Goal: Check status: Check status

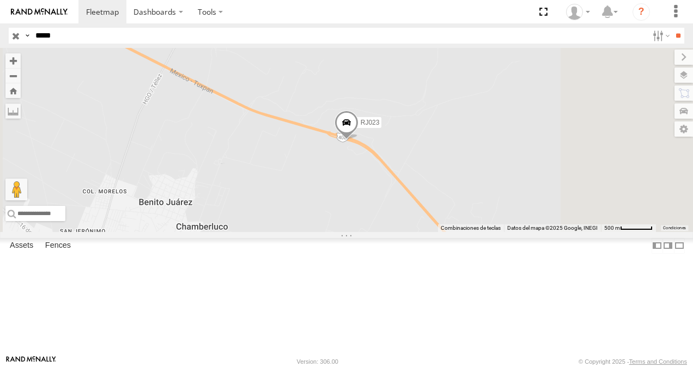
click at [0, 0] on div at bounding box center [0, 0] width 0 height 0
click at [0, 0] on div "RJ023" at bounding box center [0, 0] width 0 height 0
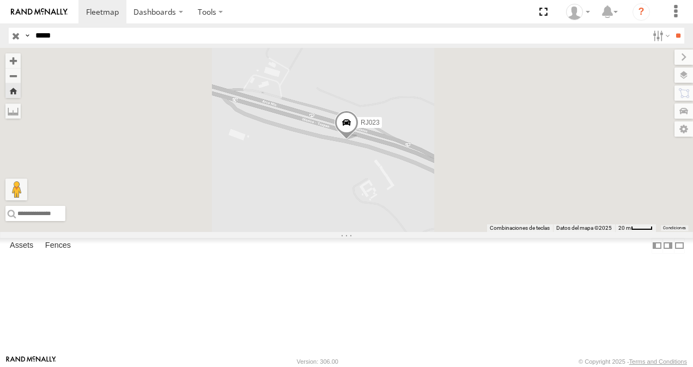
click at [358, 141] on span at bounding box center [346, 125] width 24 height 29
